Goal: Task Accomplishment & Management: Complete application form

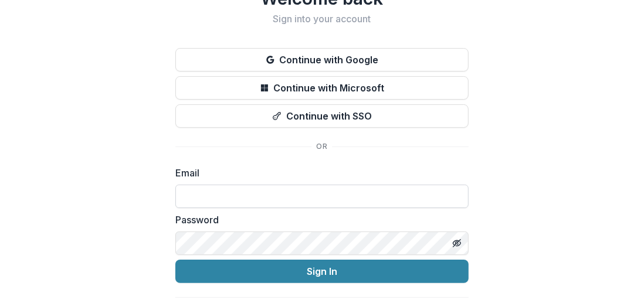
scroll to position [80, 0]
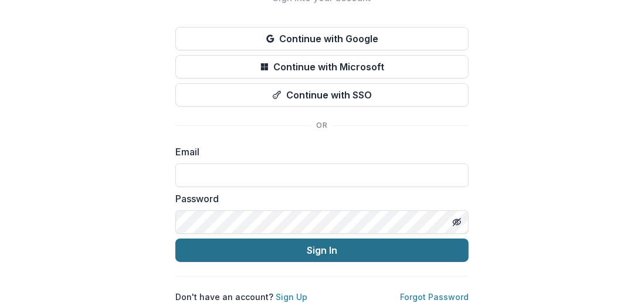
type input "**********"
click at [334, 239] on button "Sign In" at bounding box center [321, 250] width 293 height 23
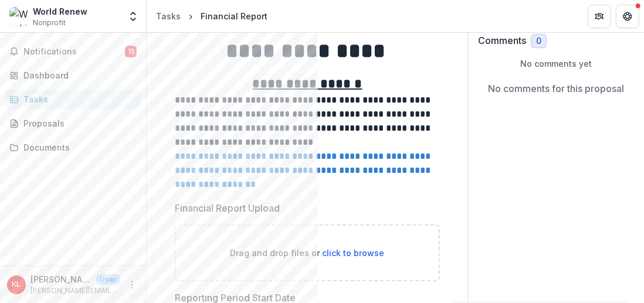
scroll to position [117, 0]
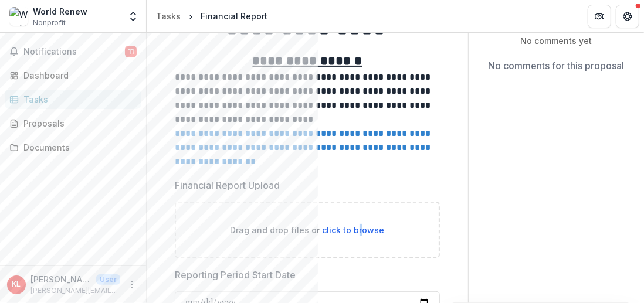
drag, startPoint x: 353, startPoint y: 229, endPoint x: 359, endPoint y: 227, distance: 6.1
click at [359, 227] on span "click to browse" at bounding box center [354, 230] width 62 height 10
type input "**********"
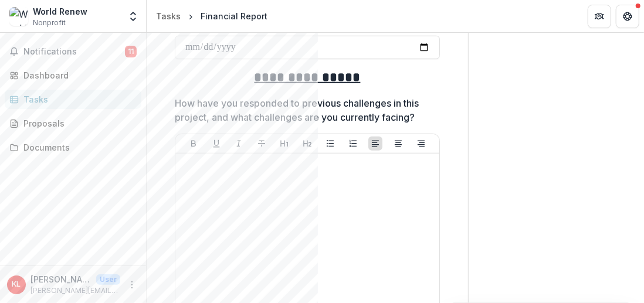
scroll to position [528, 0]
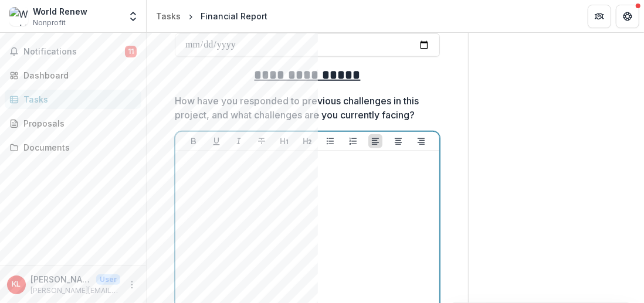
click at [196, 162] on p at bounding box center [307, 162] width 255 height 13
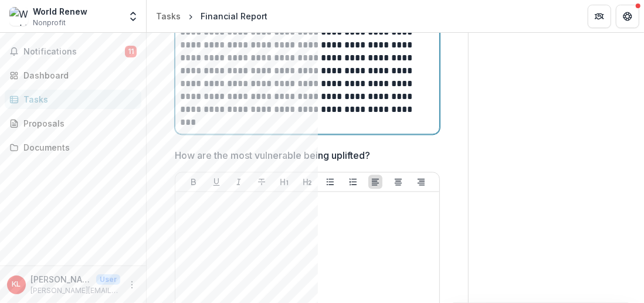
scroll to position [1305, 0]
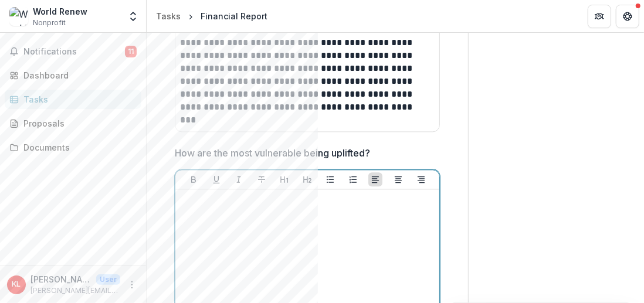
click at [195, 202] on p at bounding box center [307, 200] width 255 height 13
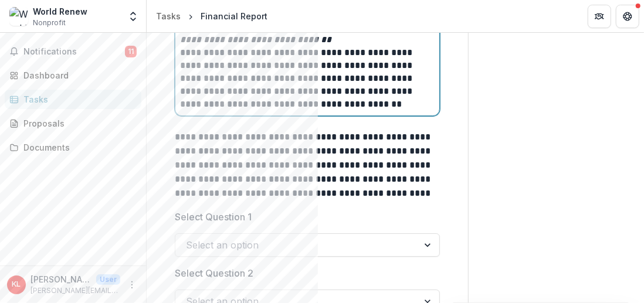
scroll to position [1914, 0]
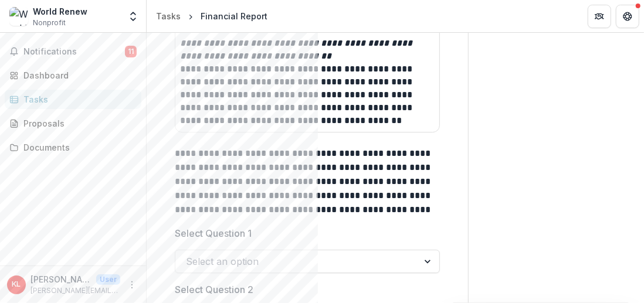
click at [425, 260] on div at bounding box center [428, 261] width 21 height 22
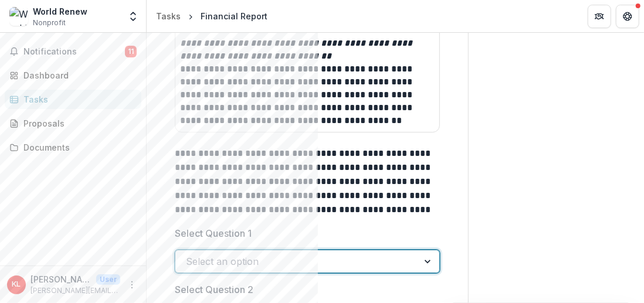
drag, startPoint x: 197, startPoint y: 253, endPoint x: 531, endPoint y: 206, distance: 337.5
click at [531, 206] on div "Send comments or questions to Vista Hermosa Foundation in the box below. Vista …" at bounding box center [556, 69] width 175 height 3901
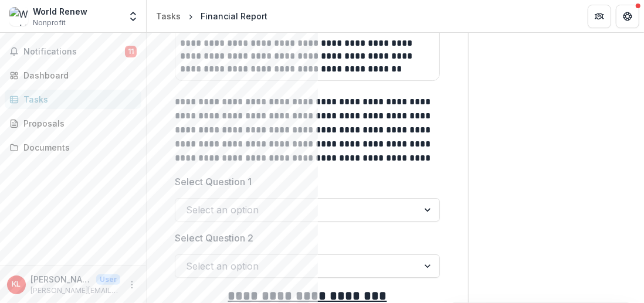
scroll to position [2031, 0]
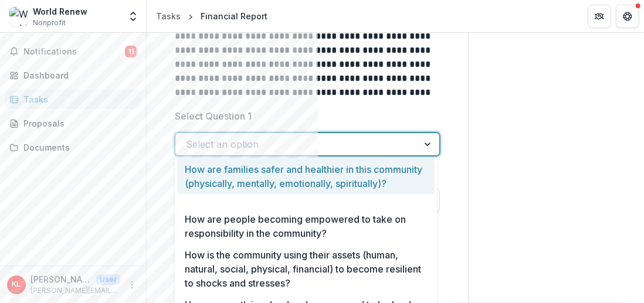
click at [423, 141] on div at bounding box center [428, 144] width 21 height 22
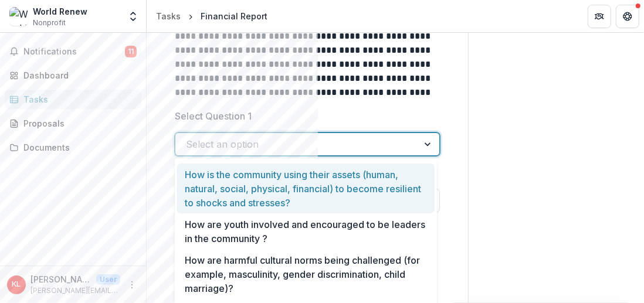
scroll to position [81, 0]
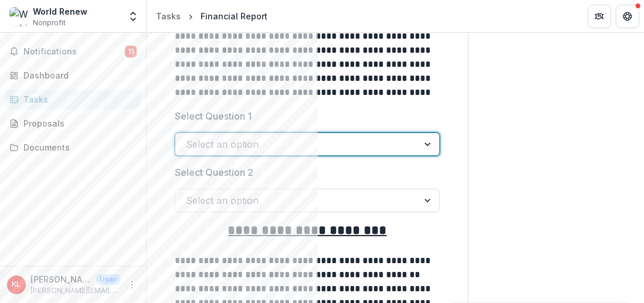
click at [426, 140] on div at bounding box center [428, 144] width 21 height 22
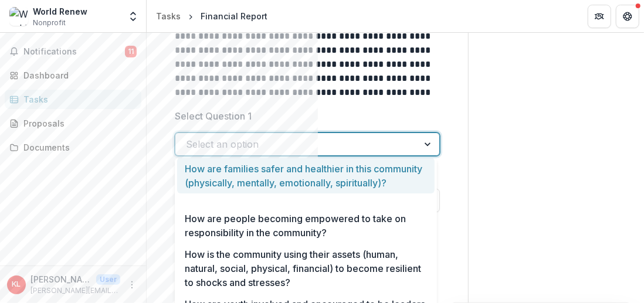
scroll to position [0, 0]
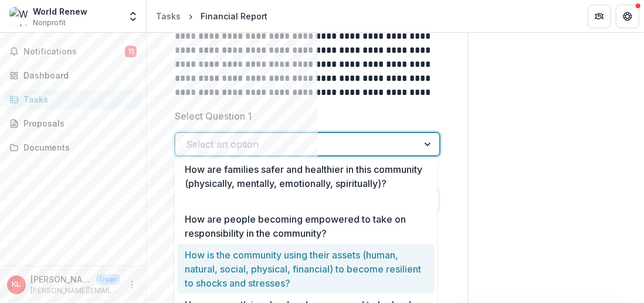
click at [335, 266] on div "How is the community using their assets (human, natural, social, physical, fina…" at bounding box center [305, 269] width 257 height 50
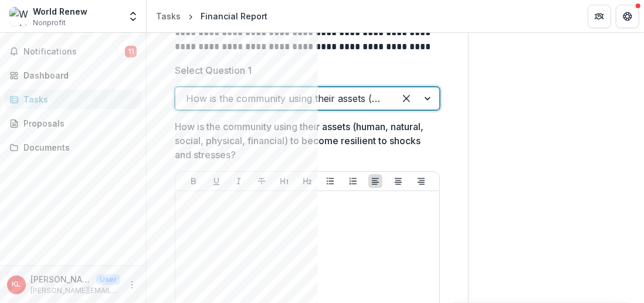
scroll to position [2149, 0]
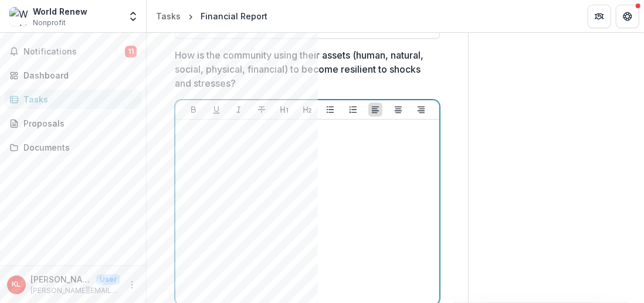
click at [203, 139] on div at bounding box center [307, 212] width 255 height 176
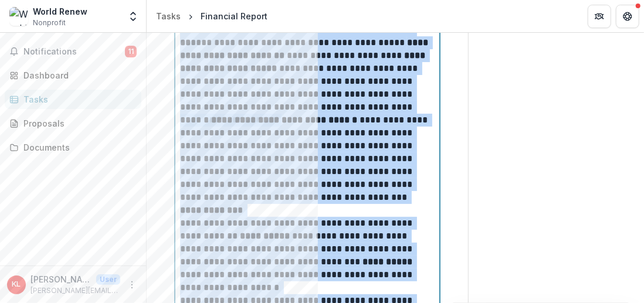
scroll to position [2515, 0]
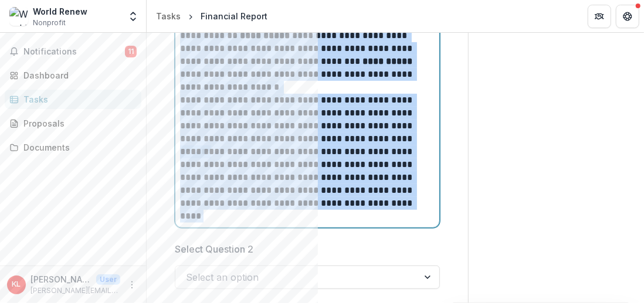
drag, startPoint x: 179, startPoint y: 76, endPoint x: 342, endPoint y: 203, distance: 206.8
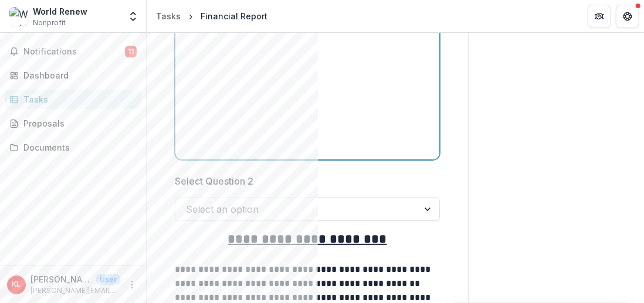
scroll to position [2311, 0]
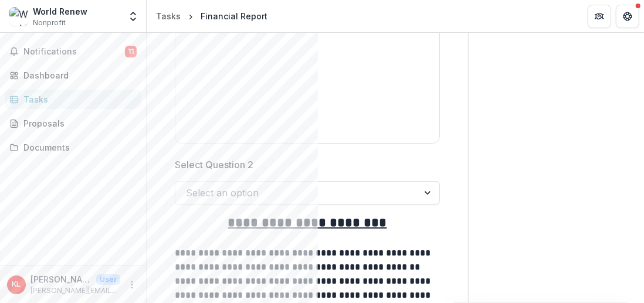
click at [425, 189] on div at bounding box center [428, 193] width 21 height 22
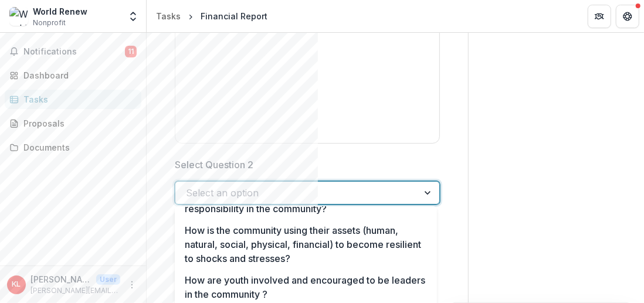
scroll to position [81, 0]
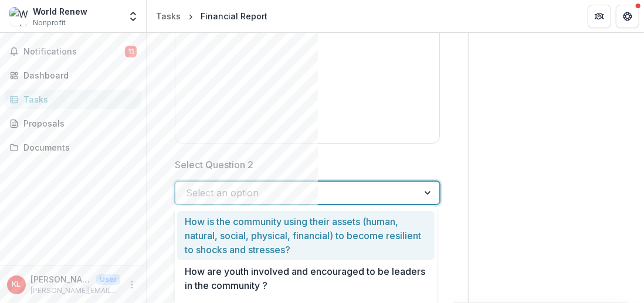
click at [335, 229] on div "How is the community using their assets (human, natural, social, physical, fina…" at bounding box center [305, 236] width 257 height 50
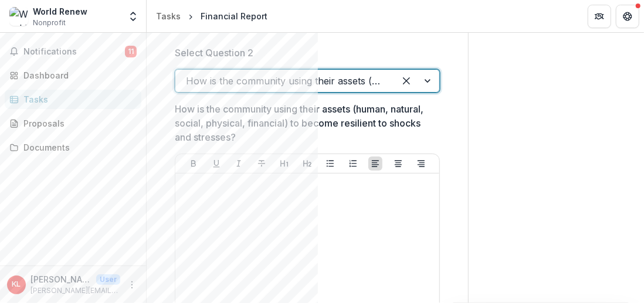
scroll to position [2428, 0]
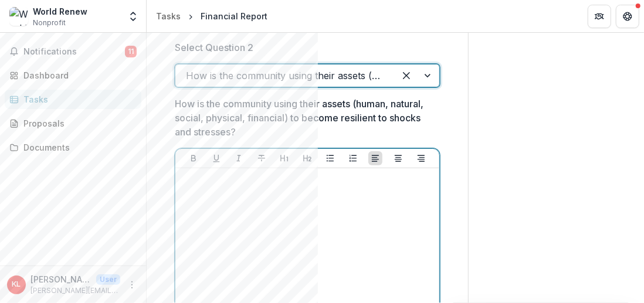
click at [203, 184] on div at bounding box center [307, 261] width 255 height 176
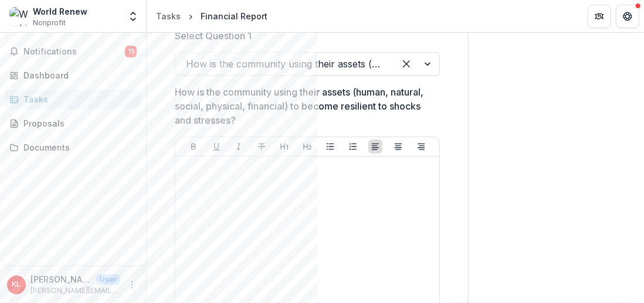
scroll to position [2102, 0]
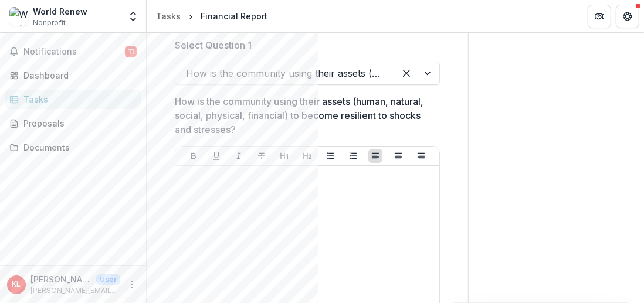
click at [426, 70] on div at bounding box center [417, 73] width 45 height 22
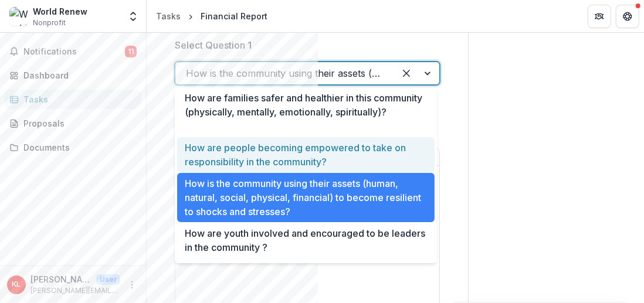
click at [329, 153] on div "How are people becoming empowered to take on responsibility in the community?" at bounding box center [305, 155] width 257 height 36
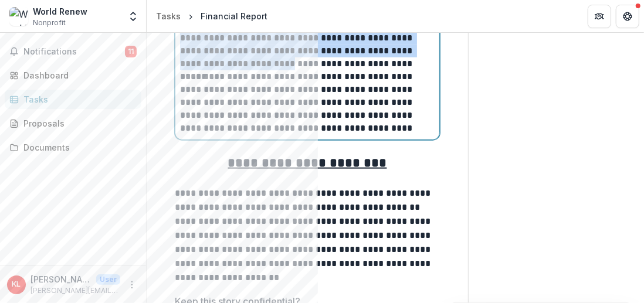
scroll to position [2902, 0]
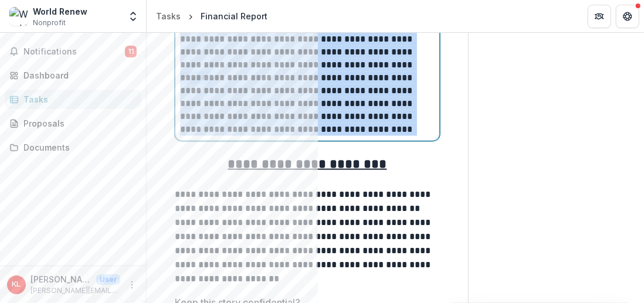
drag, startPoint x: 181, startPoint y: 194, endPoint x: 338, endPoint y: 125, distance: 171.3
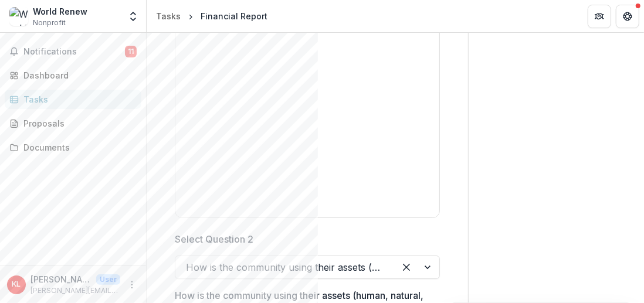
scroll to position [2238, 0]
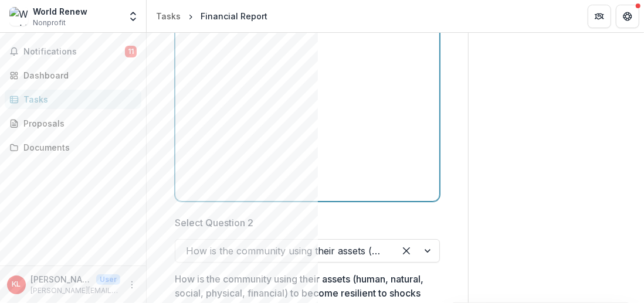
click at [211, 103] on div at bounding box center [307, 109] width 255 height 176
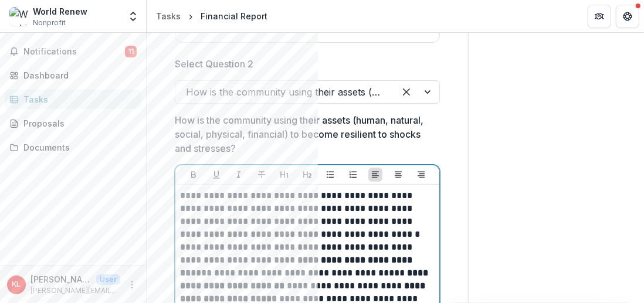
scroll to position [2630, 0]
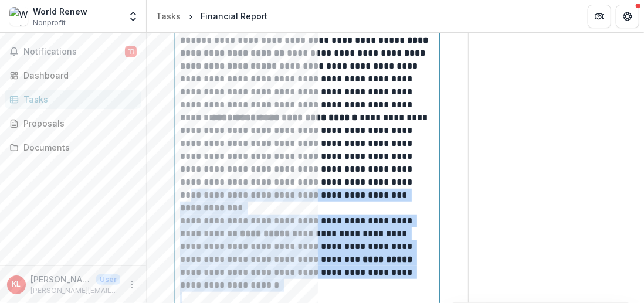
drag, startPoint x: 179, startPoint y: 192, endPoint x: 278, endPoint y: 289, distance: 138.1
click at [279, 290] on div "**********" at bounding box center [307, 131] width 255 height 348
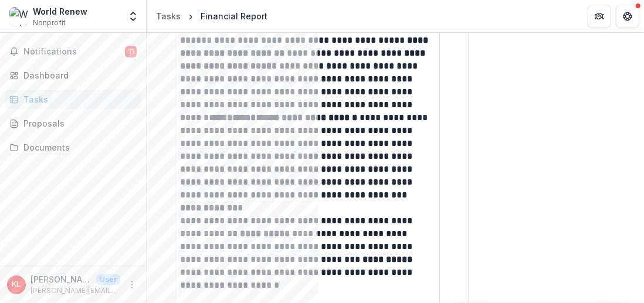
drag, startPoint x: 291, startPoint y: 235, endPoint x: 512, endPoint y: 257, distance: 221.6
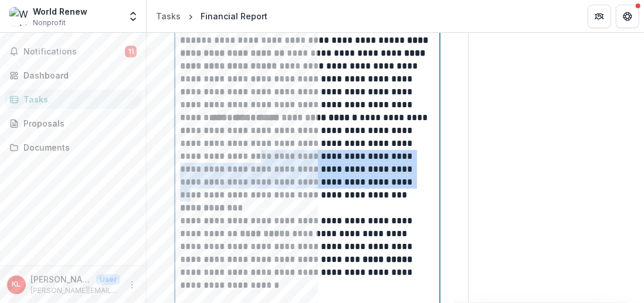
drag, startPoint x: 179, startPoint y: 134, endPoint x: 255, endPoint y: 154, distance: 78.7
click at [255, 154] on div "**********" at bounding box center [307, 131] width 264 height 358
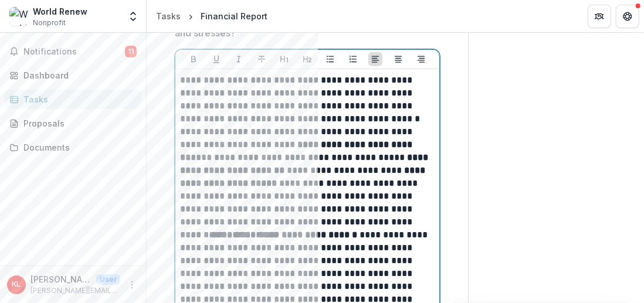
click at [182, 75] on p "**********" at bounding box center [306, 100] width 252 height 52
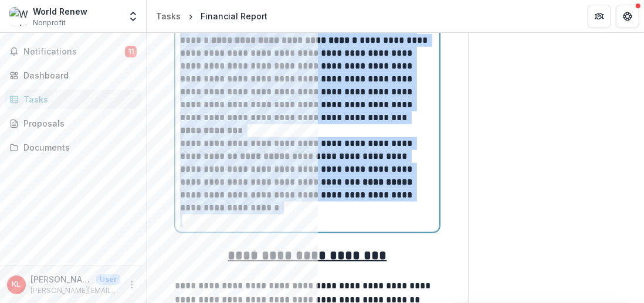
scroll to position [2725, 0]
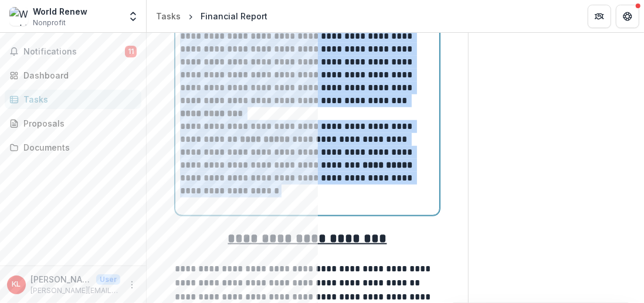
drag, startPoint x: 181, startPoint y: 74, endPoint x: 257, endPoint y: 193, distance: 141.4
click at [257, 193] on div "**********" at bounding box center [307, 36] width 255 height 348
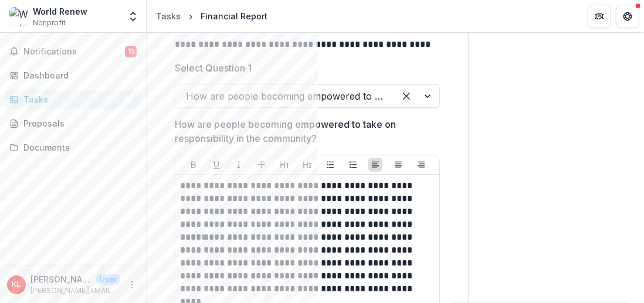
scroll to position [2096, 0]
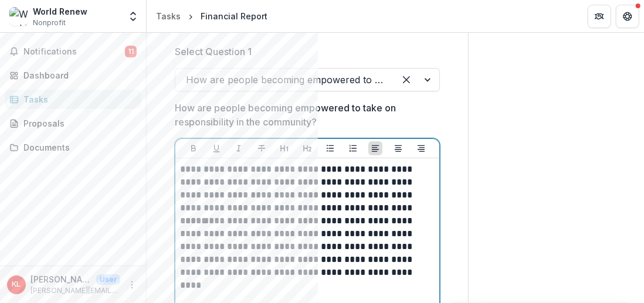
click at [180, 166] on p "**********" at bounding box center [306, 189] width 252 height 52
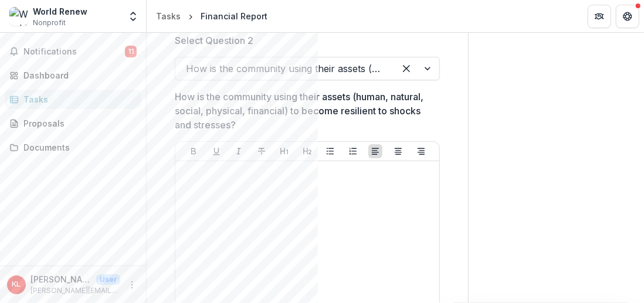
scroll to position [2701, 0]
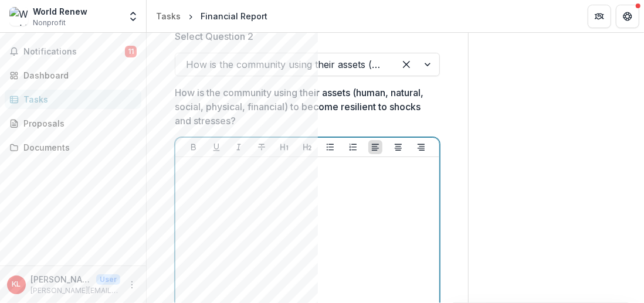
click at [200, 175] on p at bounding box center [307, 181] width 255 height 13
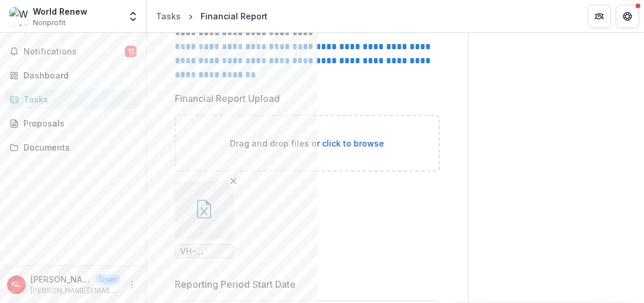
scroll to position [220, 0]
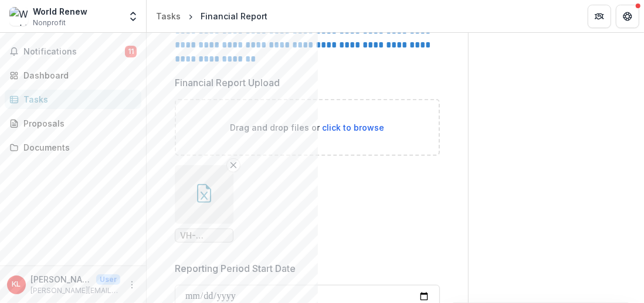
click at [214, 236] on span "VH-Activities -Based Budget & Report Format -EFICOR-WRVH [DATE] (R) (1) KL.xlsx" at bounding box center [204, 236] width 48 height 10
click at [202, 192] on icon "button" at bounding box center [204, 196] width 7 height 8
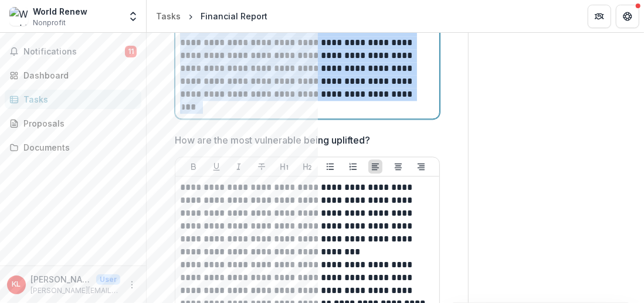
scroll to position [1336, 0]
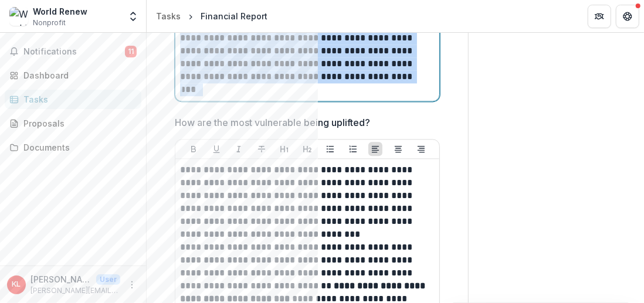
drag, startPoint x: 180, startPoint y: 162, endPoint x: 351, endPoint y: 86, distance: 186.9
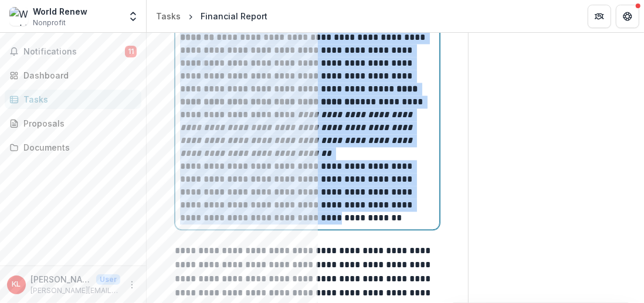
scroll to position [1380, 0]
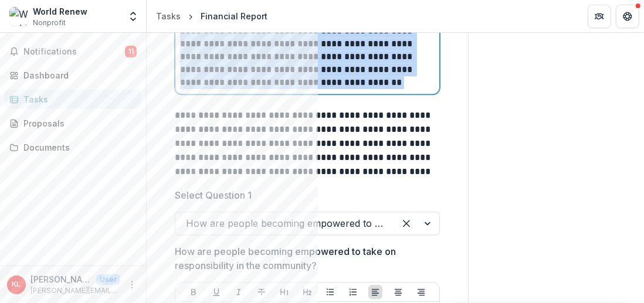
drag, startPoint x: 179, startPoint y: 165, endPoint x: 342, endPoint y: 91, distance: 178.8
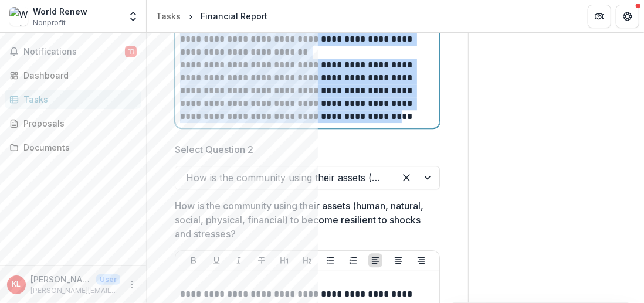
scroll to position [1653, 0]
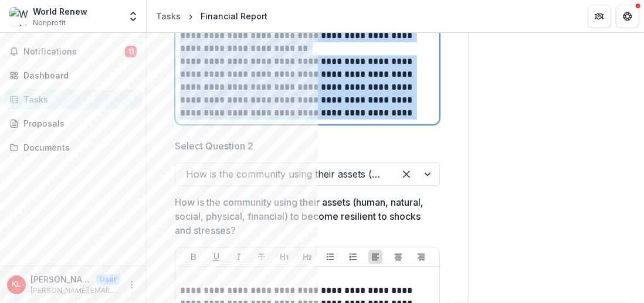
drag, startPoint x: 180, startPoint y: 140, endPoint x: 345, endPoint y: 114, distance: 167.5
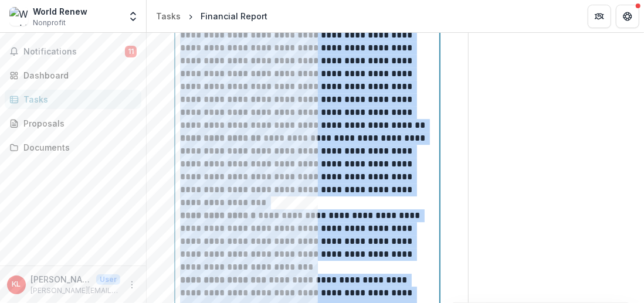
scroll to position [1956, 0]
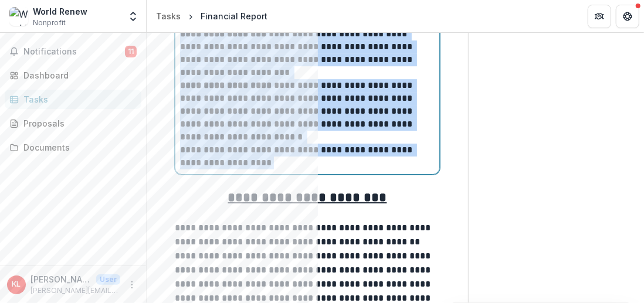
drag, startPoint x: 181, startPoint y: 145, endPoint x: 290, endPoint y: 165, distance: 110.8
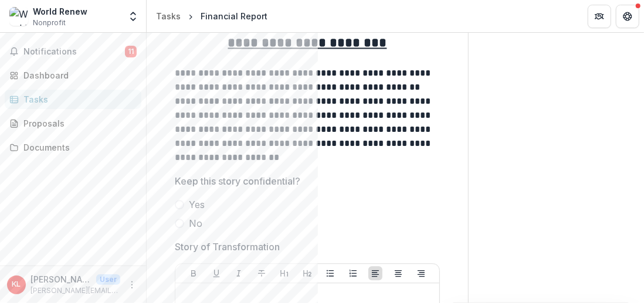
scroll to position [1330, 0]
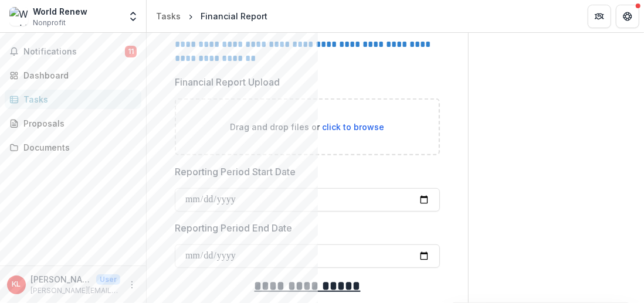
scroll to position [235, 0]
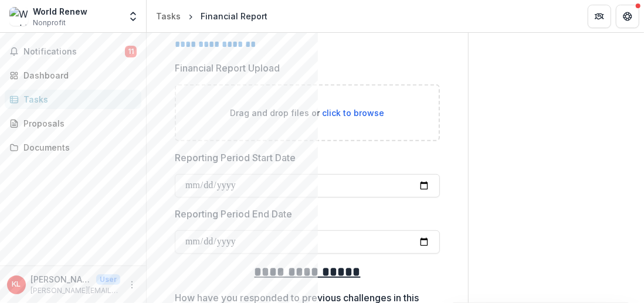
click at [354, 112] on span "click to browse" at bounding box center [354, 113] width 62 height 10
type input "**********"
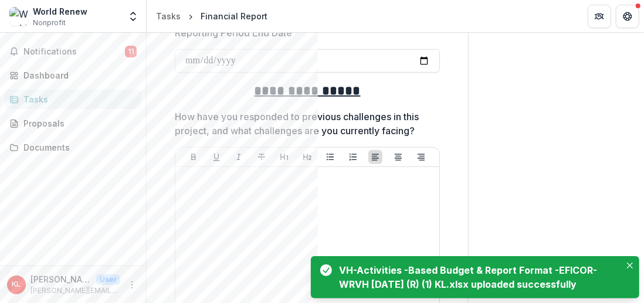
scroll to position [528, 0]
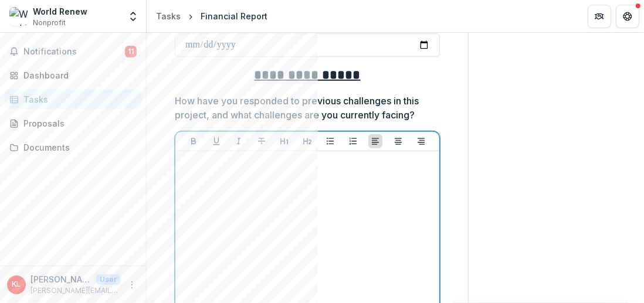
click at [199, 168] on div at bounding box center [307, 244] width 255 height 176
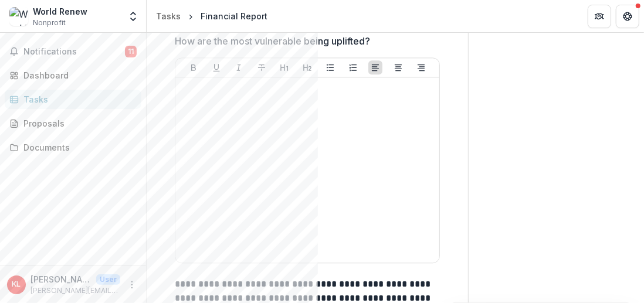
scroll to position [1423, 0]
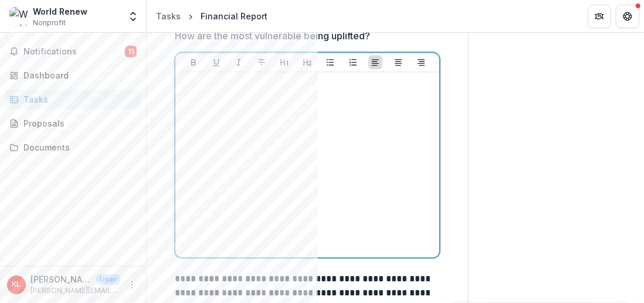
click at [191, 81] on p at bounding box center [307, 83] width 255 height 13
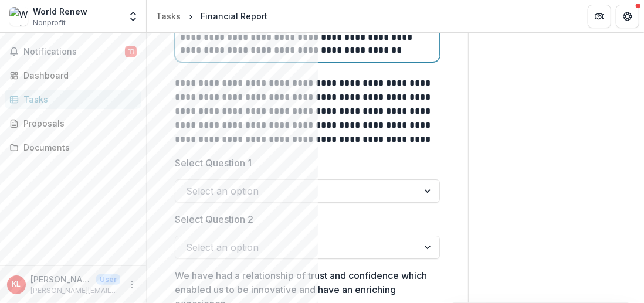
scroll to position [2031, 0]
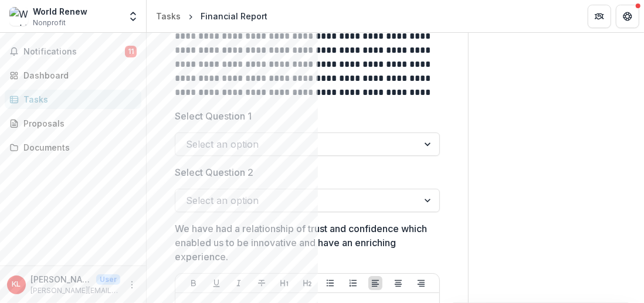
click at [426, 140] on div at bounding box center [428, 144] width 21 height 22
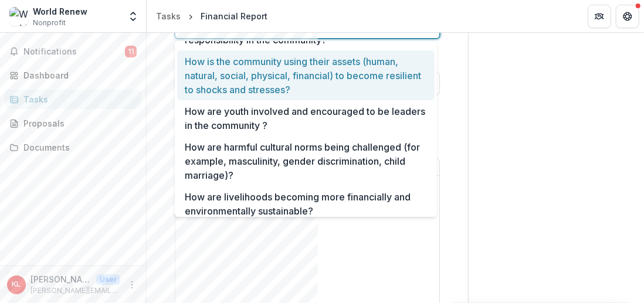
scroll to position [81, 0]
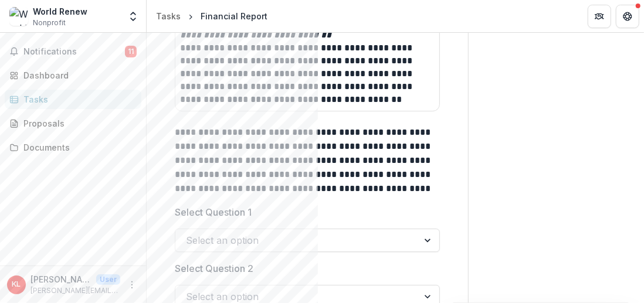
scroll to position [1914, 0]
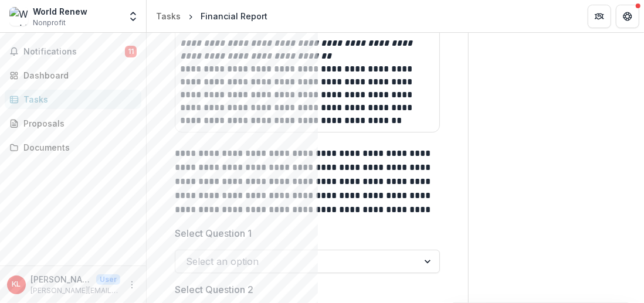
click at [426, 256] on div at bounding box center [428, 261] width 21 height 22
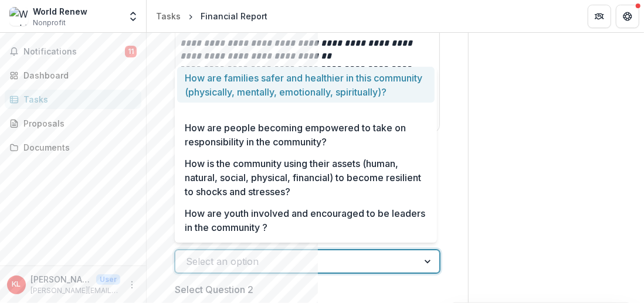
click at [425, 259] on div at bounding box center [428, 261] width 21 height 22
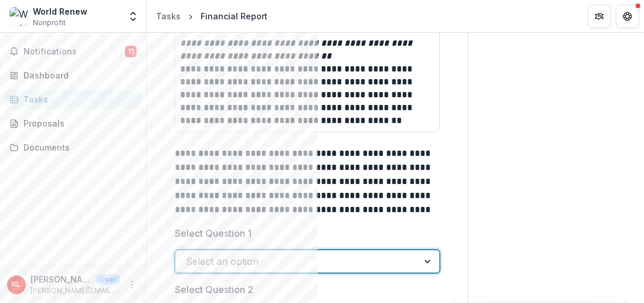
click at [420, 260] on div at bounding box center [428, 261] width 21 height 22
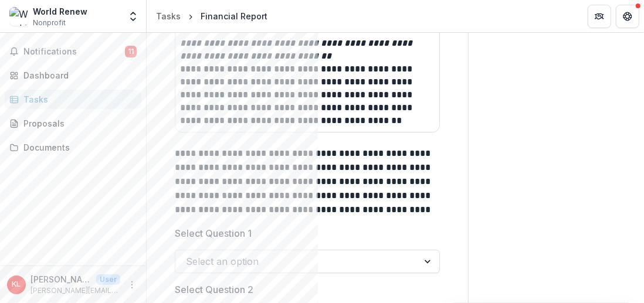
drag, startPoint x: 555, startPoint y: 174, endPoint x: 535, endPoint y: 177, distance: 19.5
click at [557, 174] on div "Send comments or questions to Vista Hermosa Foundation in the box below. Vista …" at bounding box center [556, 205] width 175 height 4173
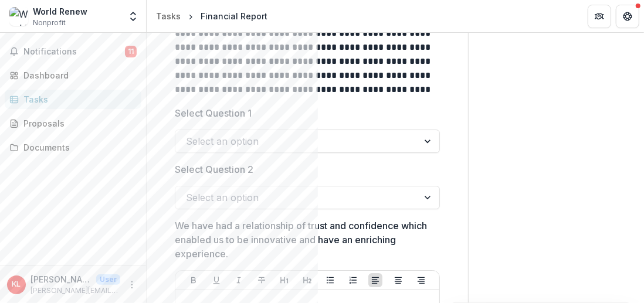
scroll to position [2031, 0]
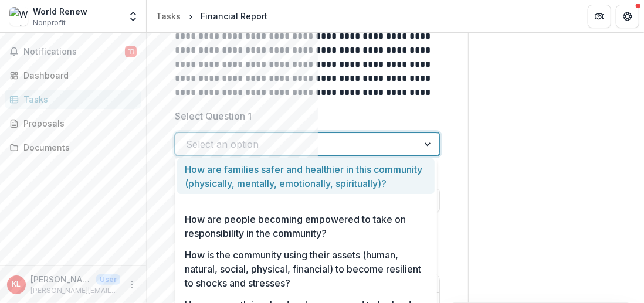
click at [425, 141] on div at bounding box center [428, 144] width 21 height 22
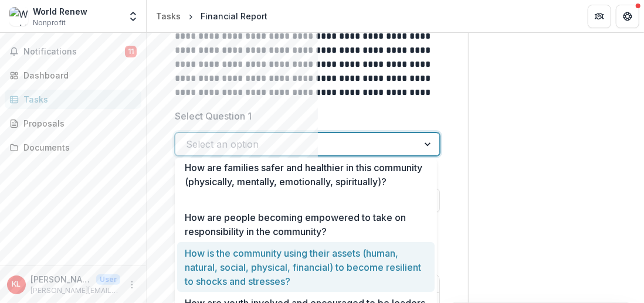
scroll to position [0, 0]
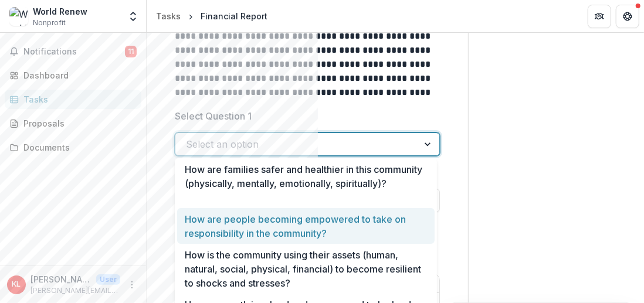
click at [286, 224] on div "How are people becoming empowered to take on responsibility in the community?" at bounding box center [305, 226] width 257 height 36
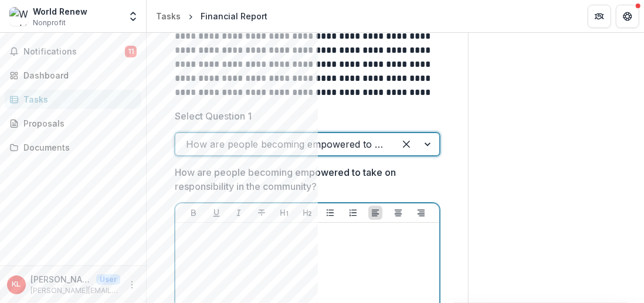
click at [198, 237] on p at bounding box center [307, 234] width 255 height 13
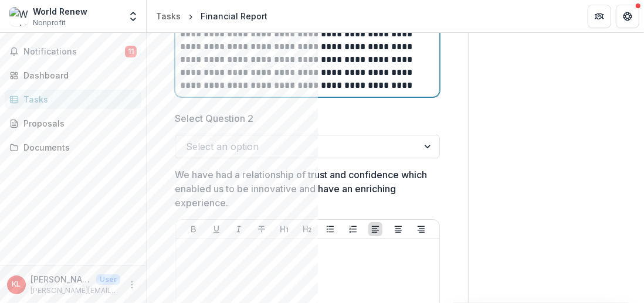
scroll to position [2641, 0]
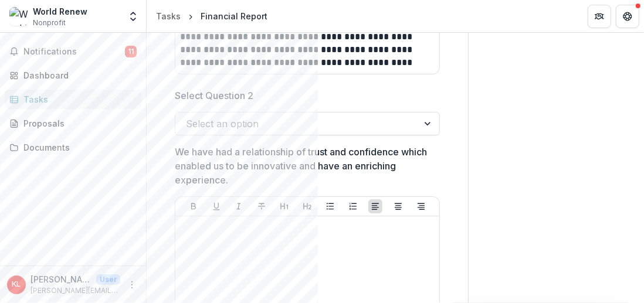
click at [425, 119] on div at bounding box center [428, 124] width 21 height 22
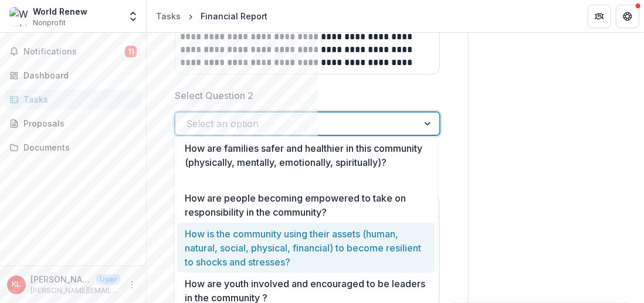
click at [307, 247] on div "How is the community using their assets (human, natural, social, physical, fina…" at bounding box center [305, 248] width 257 height 50
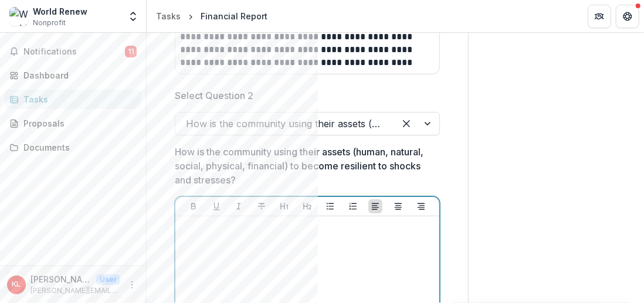
click at [193, 232] on div at bounding box center [307, 309] width 255 height 176
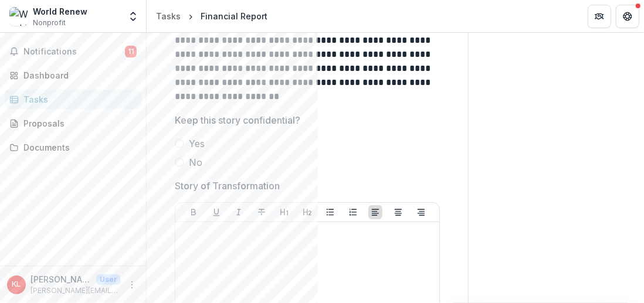
scroll to position [3667, 0]
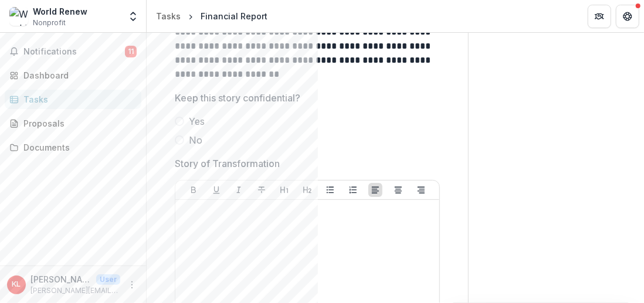
click at [179, 135] on span at bounding box center [179, 139] width 9 height 9
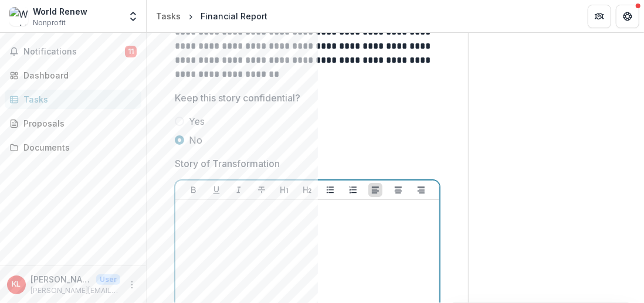
click at [201, 206] on p at bounding box center [307, 211] width 255 height 13
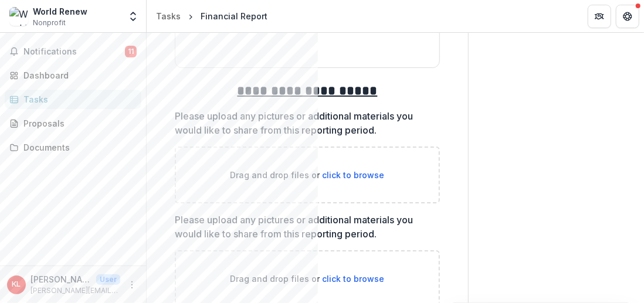
scroll to position [4687, 0]
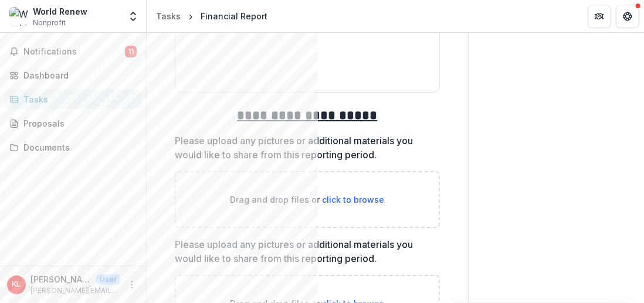
click at [341, 195] on span "click to browse" at bounding box center [354, 200] width 62 height 10
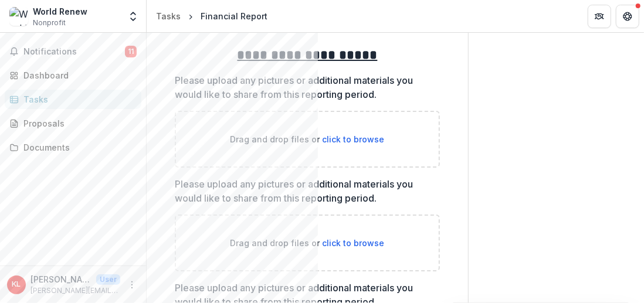
scroll to position [4760, 0]
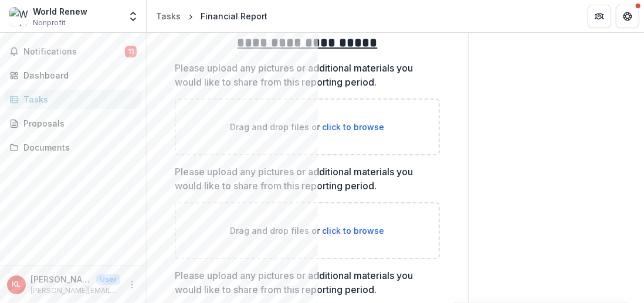
click at [330, 122] on span "click to browse" at bounding box center [354, 127] width 62 height 10
type input "**********"
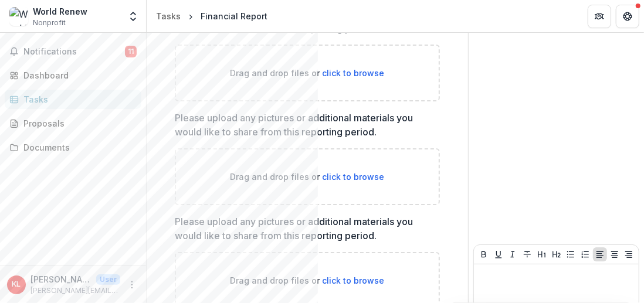
scroll to position [5384, 0]
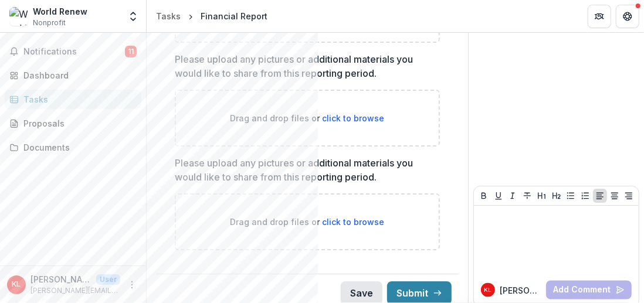
click at [362, 281] on button "Save" at bounding box center [362, 292] width 42 height 23
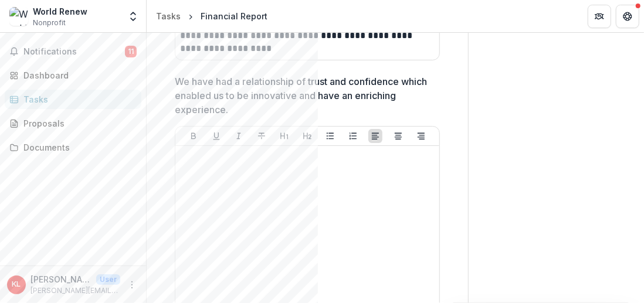
scroll to position [3273, 0]
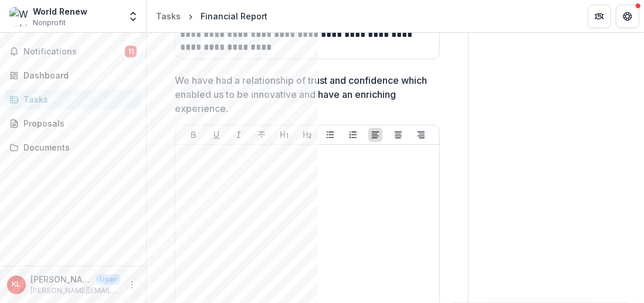
click at [374, 92] on p "We have had a relationship of trust and confidence which enabled us to be innov…" at bounding box center [304, 94] width 258 height 42
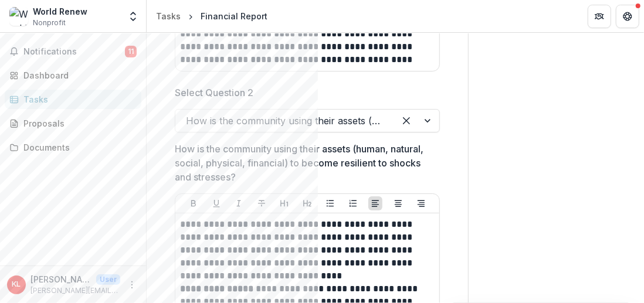
scroll to position [2628, 0]
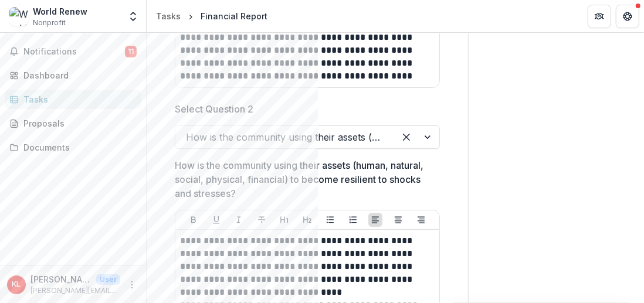
click at [426, 133] on div at bounding box center [417, 137] width 45 height 22
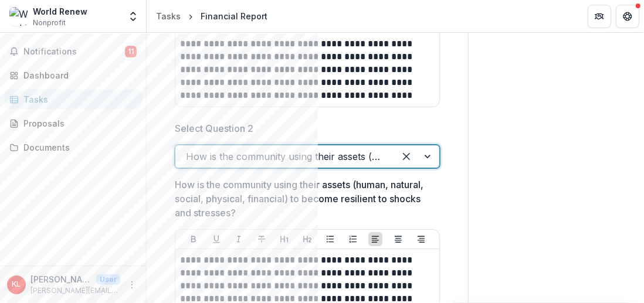
scroll to position [2569, 0]
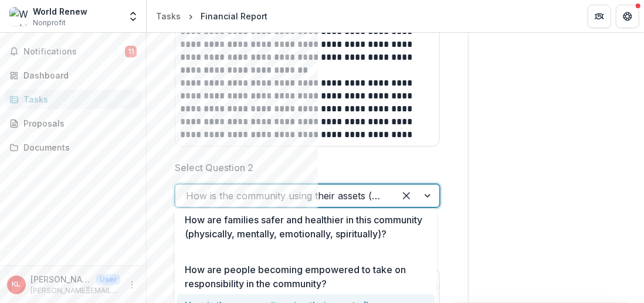
click at [425, 190] on div at bounding box center [417, 196] width 45 height 22
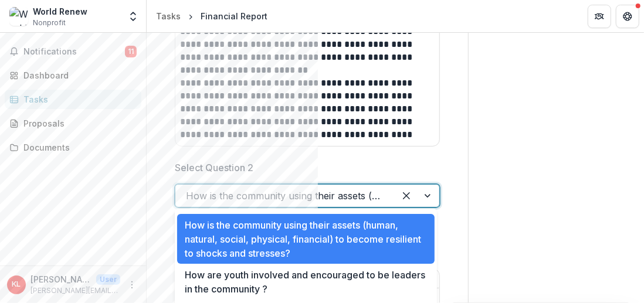
scroll to position [80, 0]
click at [422, 161] on label "Select Question 2" at bounding box center [304, 168] width 258 height 14
click at [189, 189] on input "Select Question 2" at bounding box center [187, 196] width 3 height 14
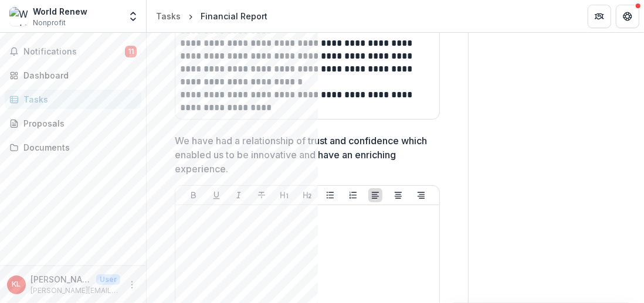
scroll to position [3214, 0]
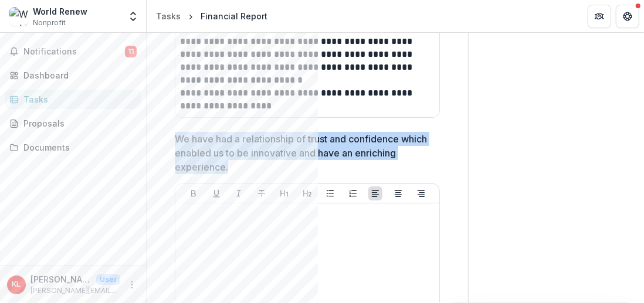
drag, startPoint x: 228, startPoint y: 164, endPoint x: 174, endPoint y: 135, distance: 60.3
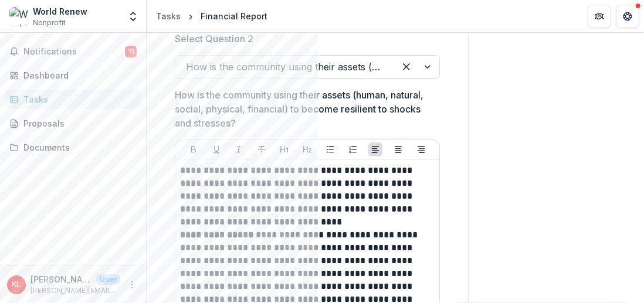
scroll to position [2686, 0]
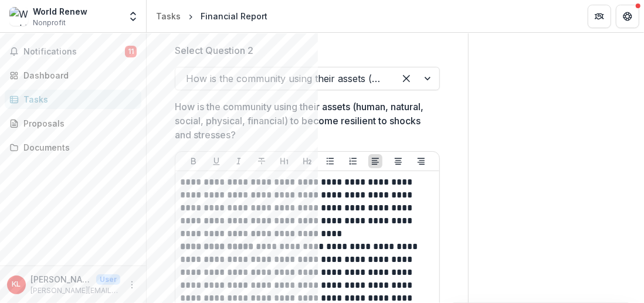
click at [426, 73] on div at bounding box center [417, 78] width 45 height 22
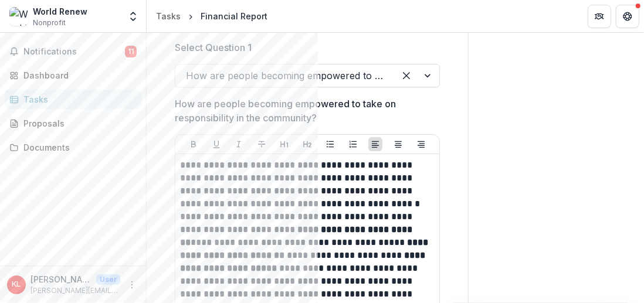
scroll to position [2041, 0]
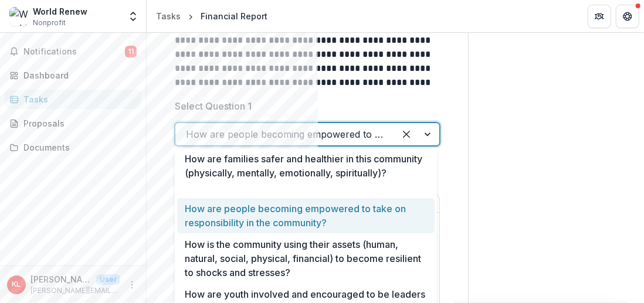
click at [425, 130] on div at bounding box center [417, 134] width 45 height 22
click at [423, 131] on div at bounding box center [417, 134] width 45 height 22
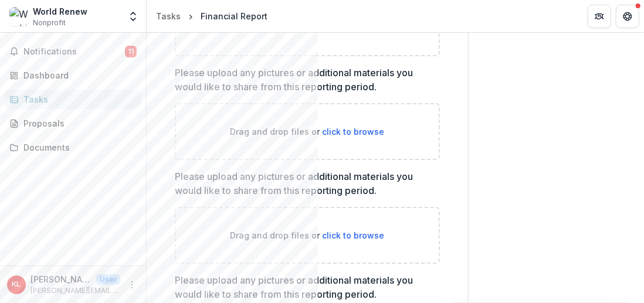
scroll to position [5384, 0]
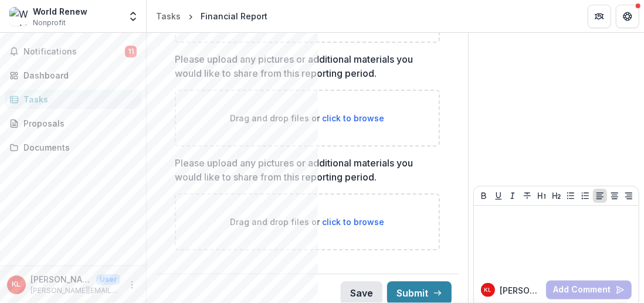
click at [353, 283] on button "Save" at bounding box center [362, 292] width 42 height 23
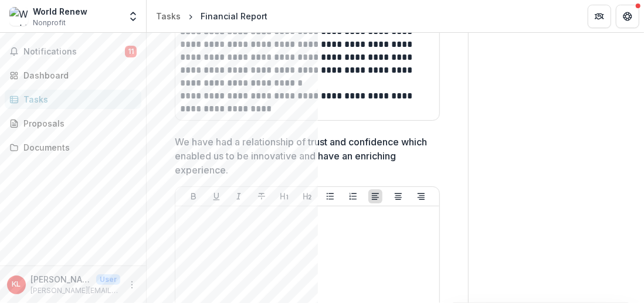
scroll to position [3214, 0]
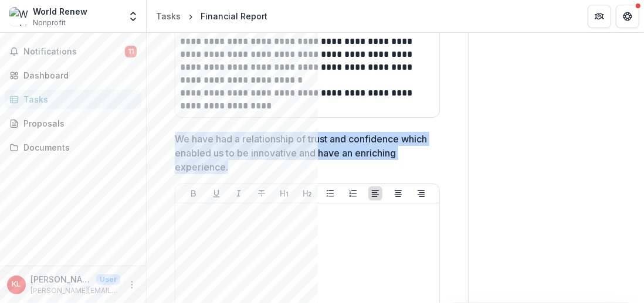
drag, startPoint x: 229, startPoint y: 167, endPoint x: 161, endPoint y: 138, distance: 73.3
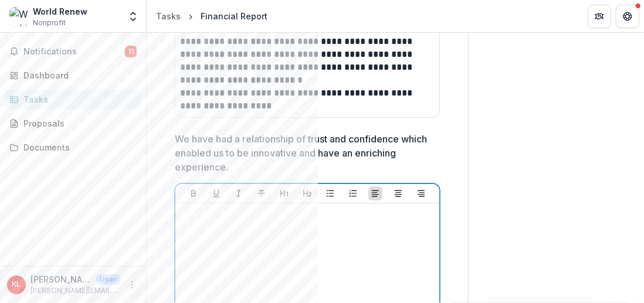
click at [229, 222] on div at bounding box center [307, 296] width 255 height 176
click at [205, 220] on div at bounding box center [307, 296] width 255 height 176
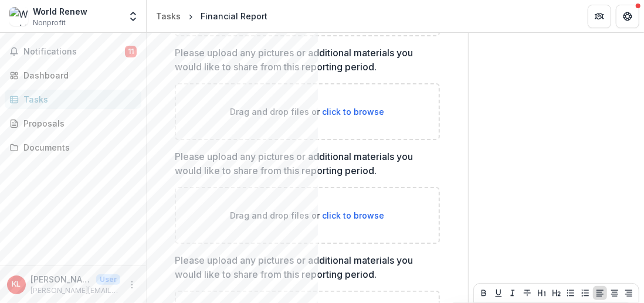
scroll to position [5698, 0]
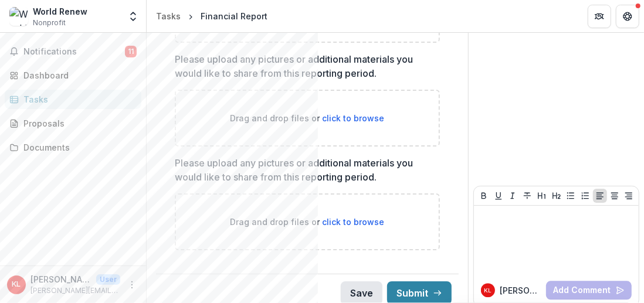
click at [353, 283] on button "Save" at bounding box center [362, 292] width 42 height 23
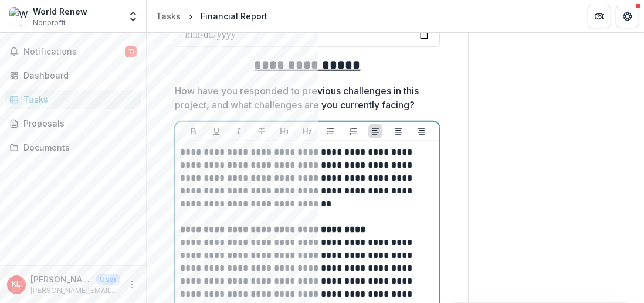
scroll to position [1129, 0]
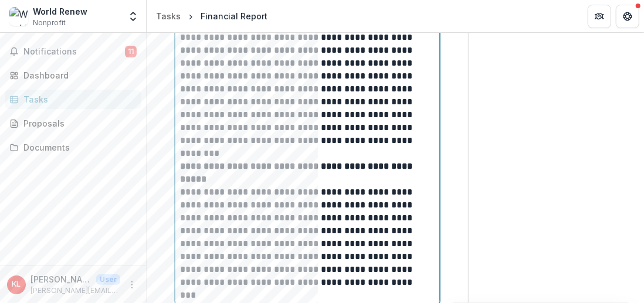
drag, startPoint x: 182, startPoint y: 151, endPoint x: 199, endPoint y: 152, distance: 17.6
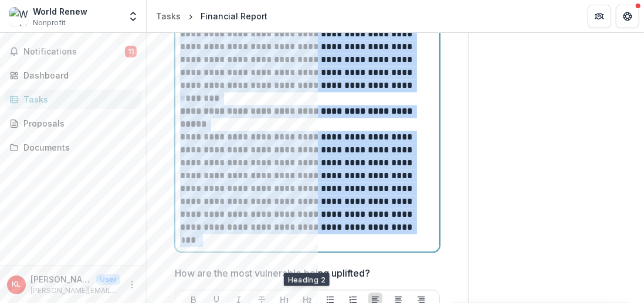
scroll to position [1187, 0]
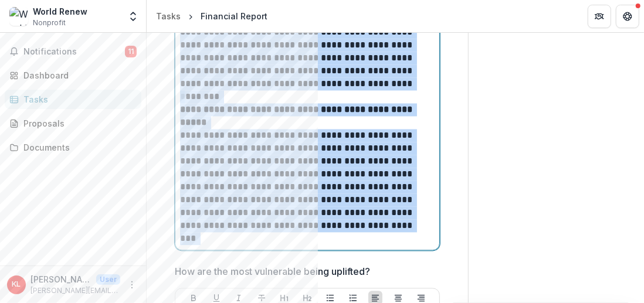
drag, startPoint x: 180, startPoint y: 203, endPoint x: 338, endPoint y: 228, distance: 160.2
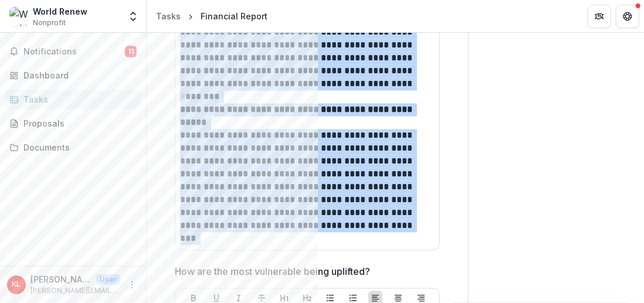
drag, startPoint x: 368, startPoint y: 229, endPoint x: 615, endPoint y: 103, distance: 277.5
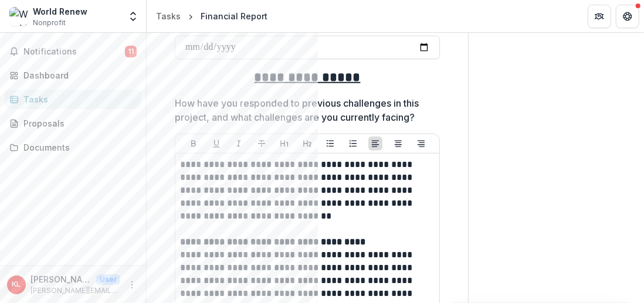
scroll to position [542, 0]
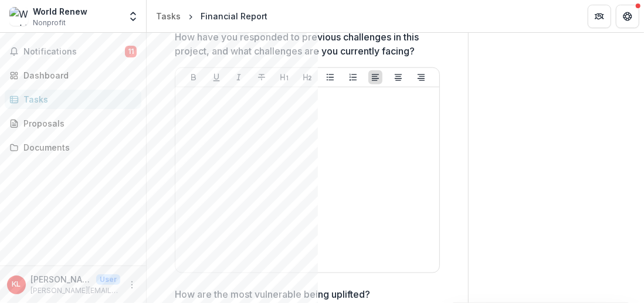
scroll to position [469, 0]
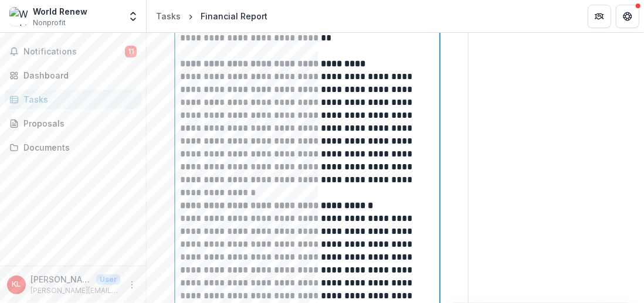
scroll to position [647, 0]
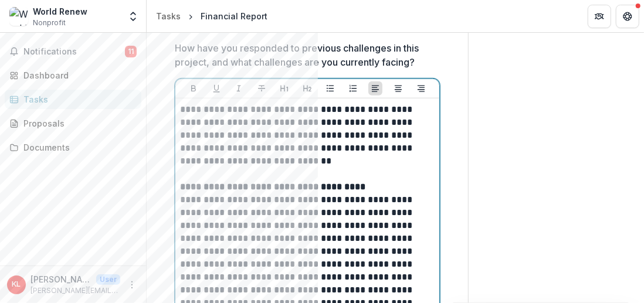
scroll to position [530, 0]
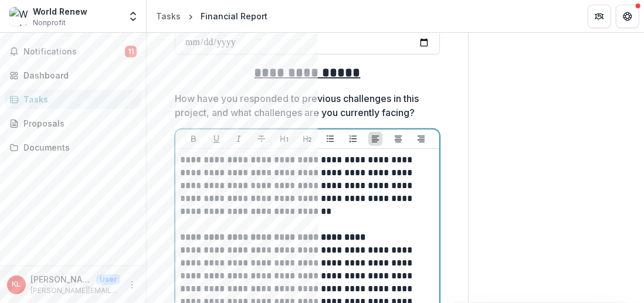
click at [317, 248] on p "**********" at bounding box center [306, 295] width 252 height 129
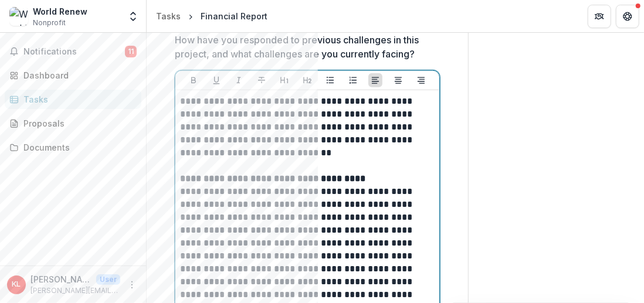
click at [419, 189] on p "**********" at bounding box center [306, 236] width 252 height 129
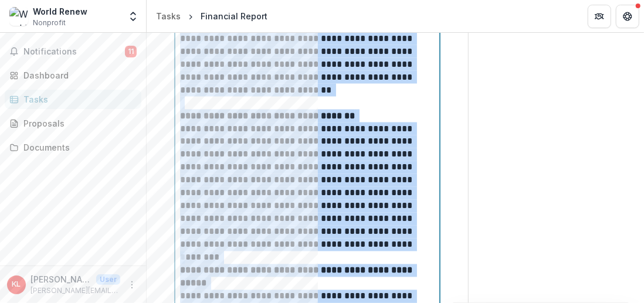
scroll to position [1231, 0]
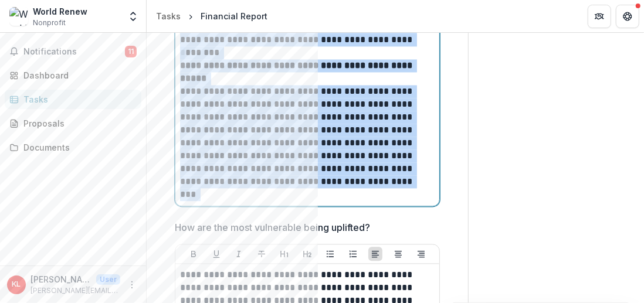
drag, startPoint x: 181, startPoint y: 190, endPoint x: 345, endPoint y: 181, distance: 165.0
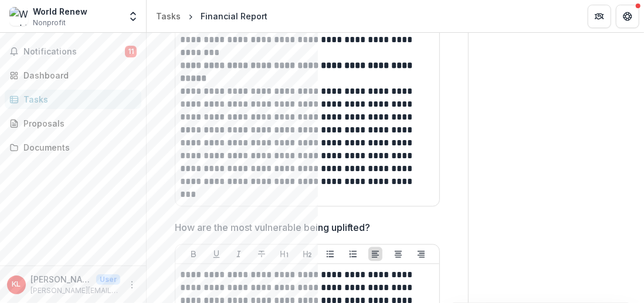
drag, startPoint x: 360, startPoint y: 123, endPoint x: 498, endPoint y: 102, distance: 139.9
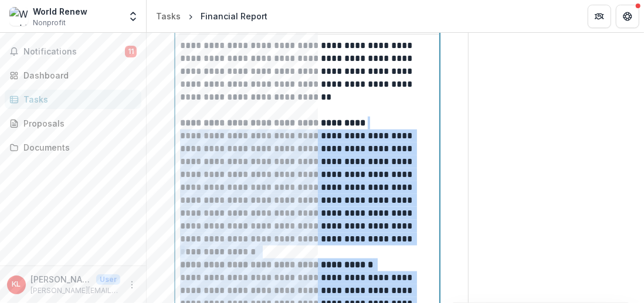
scroll to position [1117, 0]
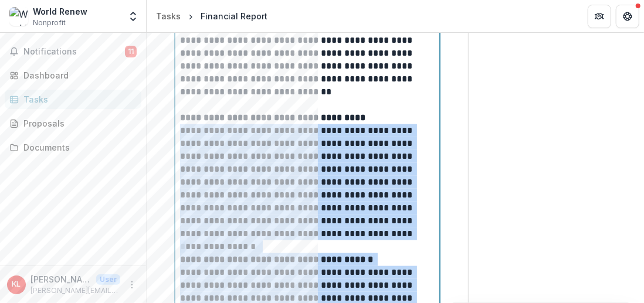
scroll to position [647, 0]
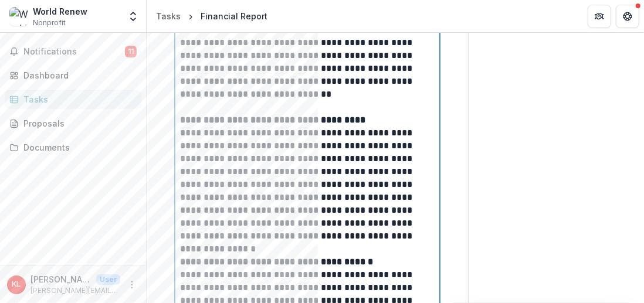
click at [385, 101] on p at bounding box center [306, 107] width 252 height 13
click at [395, 81] on p "**********" at bounding box center [306, 68] width 252 height 65
drag, startPoint x: 387, startPoint y: 93, endPoint x: 276, endPoint y: 98, distance: 110.9
click at [276, 98] on p "**********" at bounding box center [306, 68] width 252 height 65
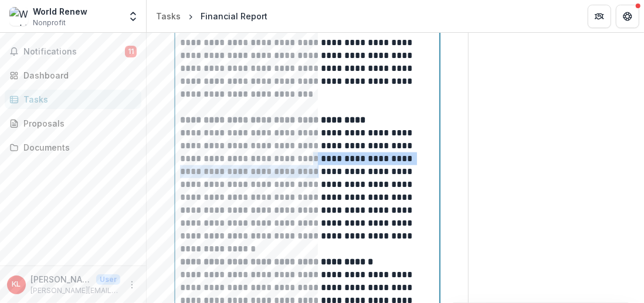
drag, startPoint x: 257, startPoint y: 157, endPoint x: 235, endPoint y: 174, distance: 28.0
click at [235, 174] on p "**********" at bounding box center [306, 178] width 252 height 129
click at [303, 155] on p "**********" at bounding box center [306, 178] width 252 height 129
drag, startPoint x: 304, startPoint y: 155, endPoint x: 228, endPoint y: 174, distance: 77.8
click at [228, 174] on p "**********" at bounding box center [306, 178] width 252 height 129
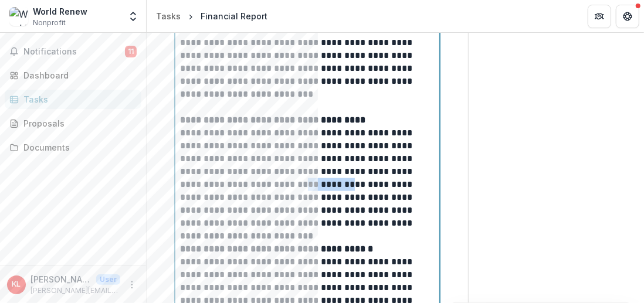
drag, startPoint x: 294, startPoint y: 185, endPoint x: 247, endPoint y: 188, distance: 47.6
click at [247, 188] on p "**********" at bounding box center [306, 172] width 252 height 116
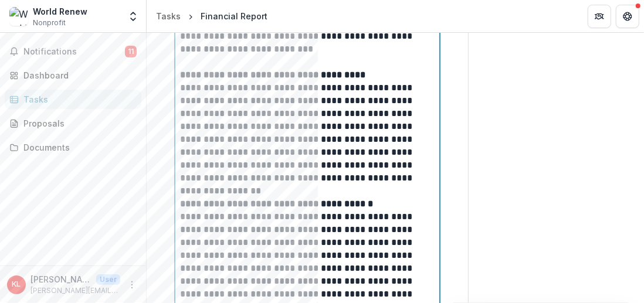
scroll to position [706, 0]
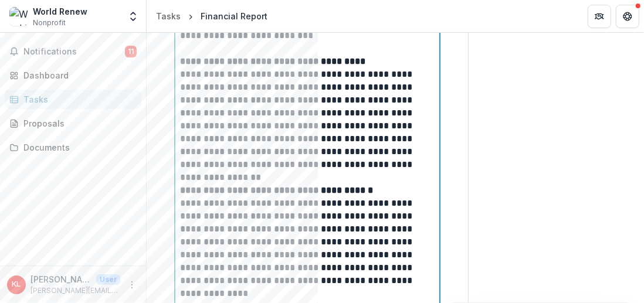
click at [230, 164] on p "**********" at bounding box center [306, 113] width 252 height 116
drag, startPoint x: 424, startPoint y: 151, endPoint x: 303, endPoint y: 154, distance: 121.4
click at [303, 154] on p "**********" at bounding box center [306, 113] width 252 height 116
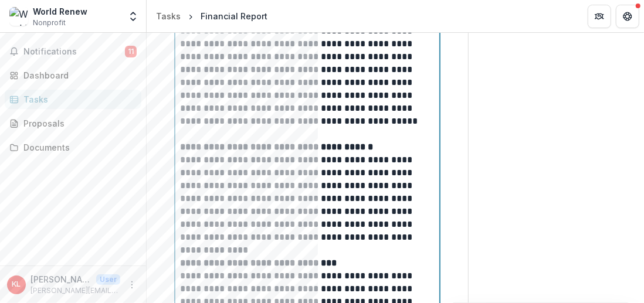
scroll to position [765, 0]
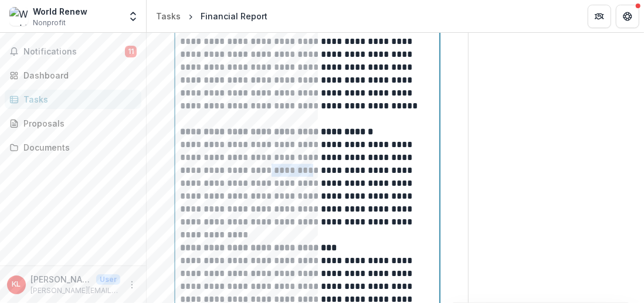
drag, startPoint x: 303, startPoint y: 168, endPoint x: 270, endPoint y: 173, distance: 33.8
click at [270, 173] on p "**********" at bounding box center [306, 183] width 252 height 116
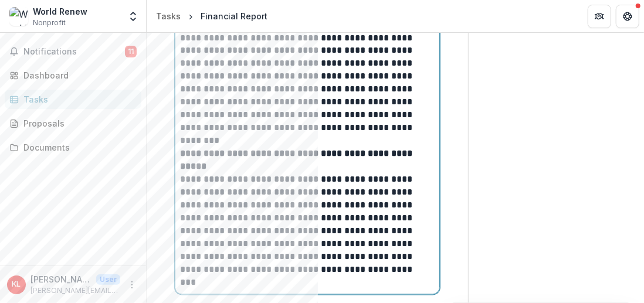
scroll to position [1175, 0]
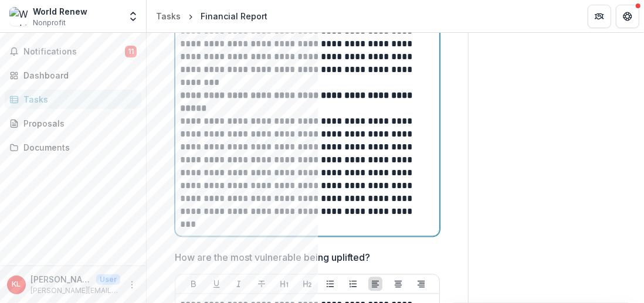
click at [193, 145] on p "**********" at bounding box center [306, 166] width 252 height 103
click at [225, 134] on p "**********" at bounding box center [306, 166] width 252 height 103
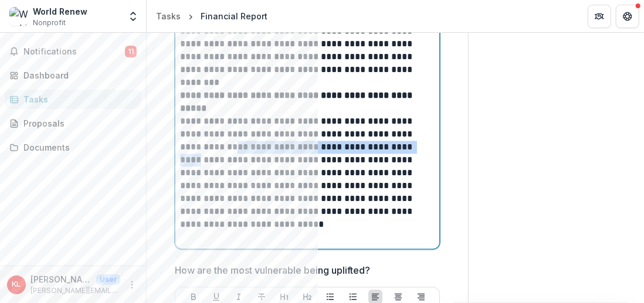
drag, startPoint x: 203, startPoint y: 159, endPoint x: 253, endPoint y: 150, distance: 50.6
click at [253, 150] on p "**********" at bounding box center [306, 173] width 252 height 116
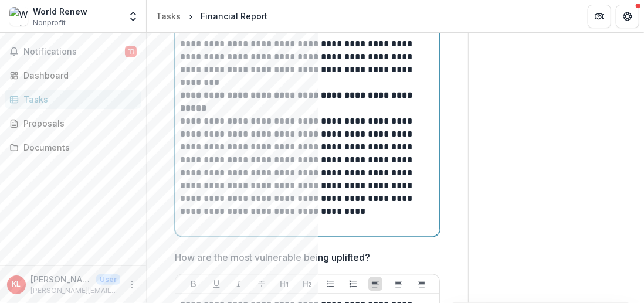
click at [258, 144] on p "**********" at bounding box center [306, 166] width 252 height 103
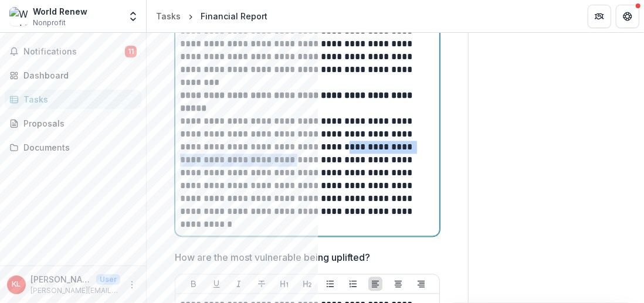
click at [270, 158] on p "**********" at bounding box center [306, 166] width 252 height 103
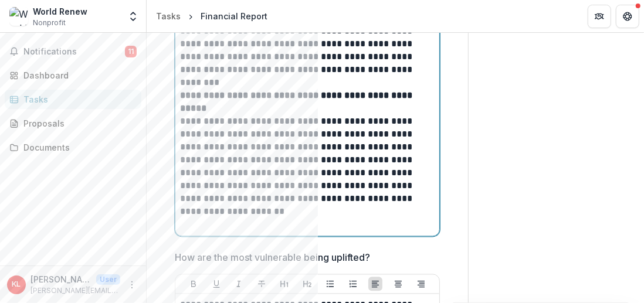
click at [329, 147] on p "**********" at bounding box center [306, 166] width 252 height 103
click at [334, 185] on p "**********" at bounding box center [306, 166] width 252 height 103
click at [382, 184] on p "**********" at bounding box center [306, 166] width 252 height 103
click at [212, 199] on p "**********" at bounding box center [306, 166] width 252 height 103
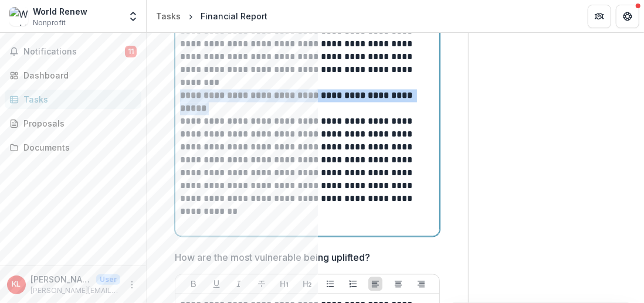
click at [385, 184] on p "**********" at bounding box center [306, 166] width 252 height 103
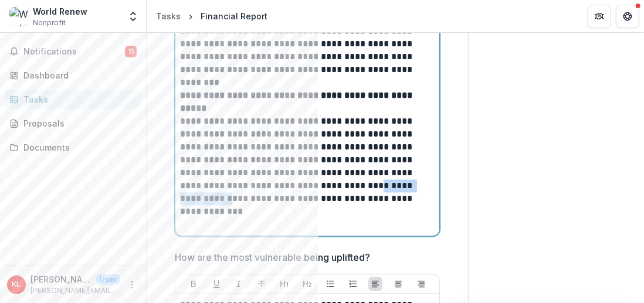
click at [213, 196] on p "**********" at bounding box center [306, 166] width 252 height 103
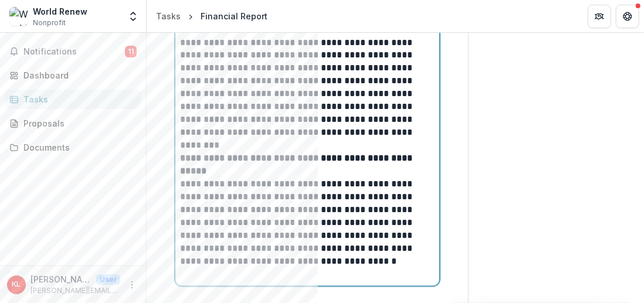
scroll to position [1351, 0]
